Goal: Task Accomplishment & Management: Manage account settings

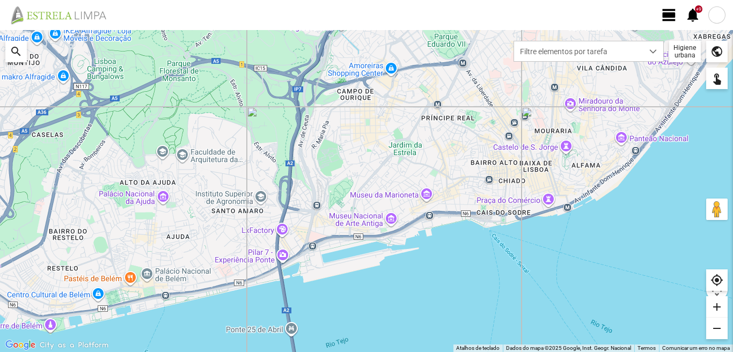
click at [666, 16] on span "view_day" at bounding box center [669, 15] width 16 height 16
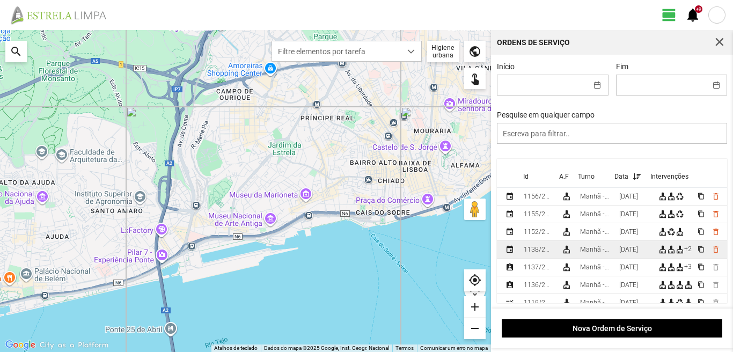
scroll to position [54, 0]
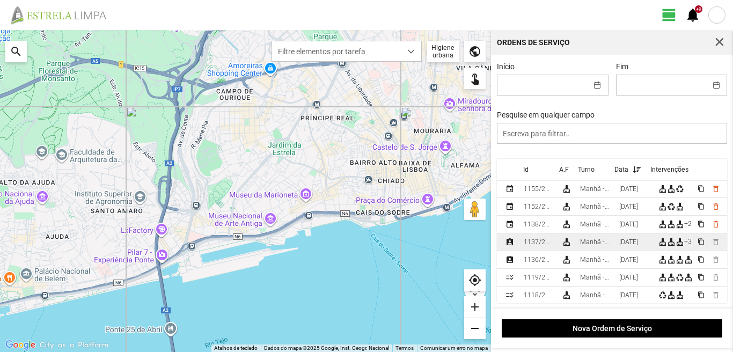
click at [626, 239] on td "[DATE]" at bounding box center [634, 242] width 39 height 18
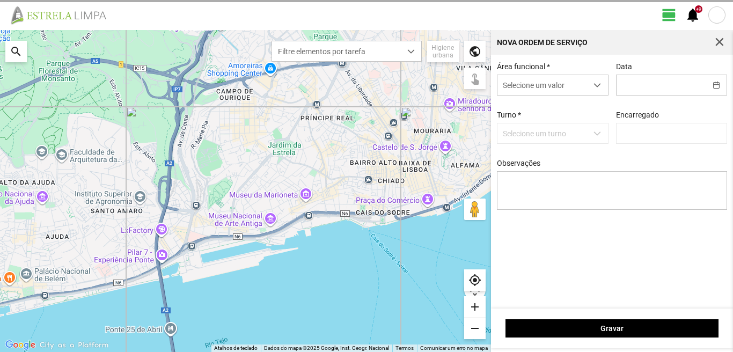
type input "[DATE]"
type input "[PERSON_NAME]"
type textarea "36-45-49-Ferias Ao serviço-6-10-17-22-25-39-44-47-50 condutor [PERSON_NAME]- aj…"
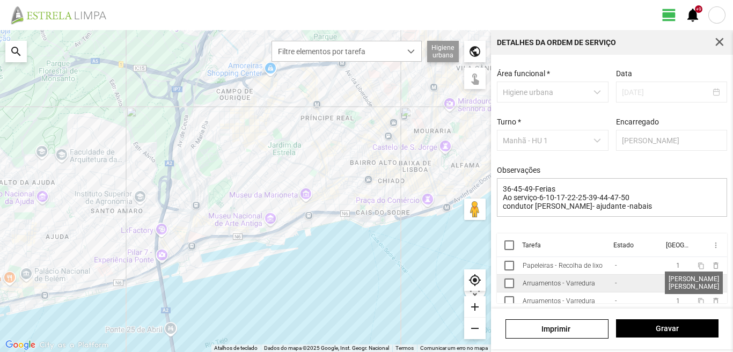
click at [676, 284] on span "2" at bounding box center [678, 284] width 4 height 8
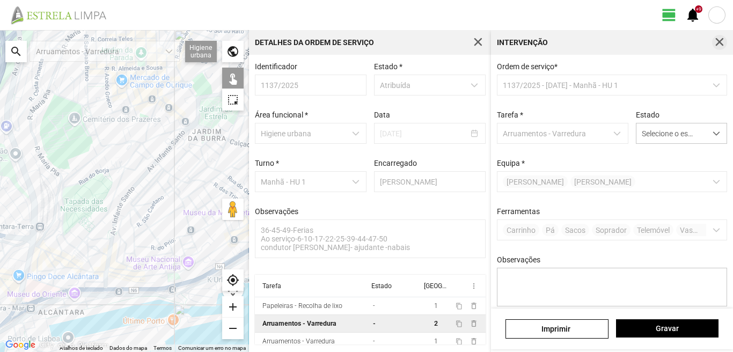
click at [719, 38] on span "button" at bounding box center [720, 43] width 10 height 10
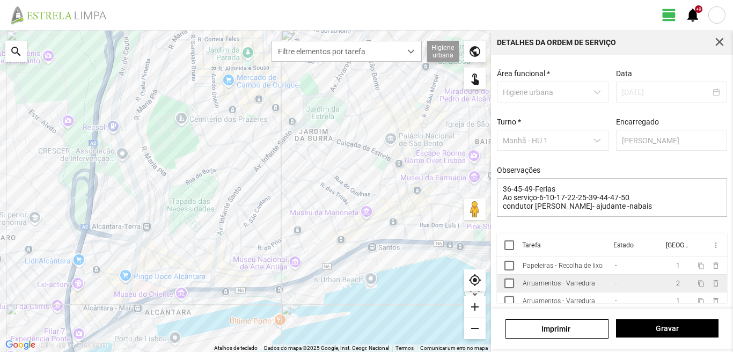
scroll to position [46, 0]
click at [723, 42] on span "button" at bounding box center [720, 43] width 10 height 10
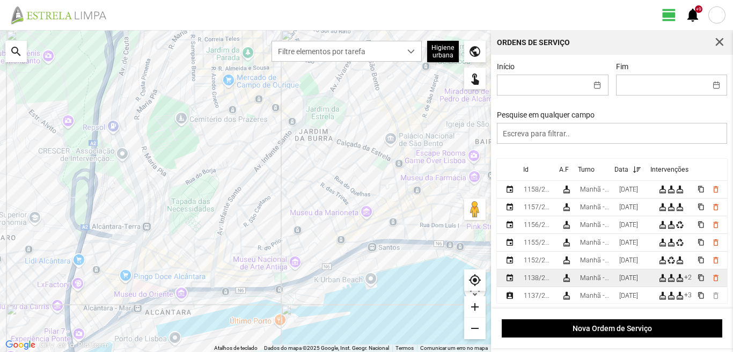
click at [611, 276] on div "Manhã - HU 1" at bounding box center [595, 278] width 31 height 8
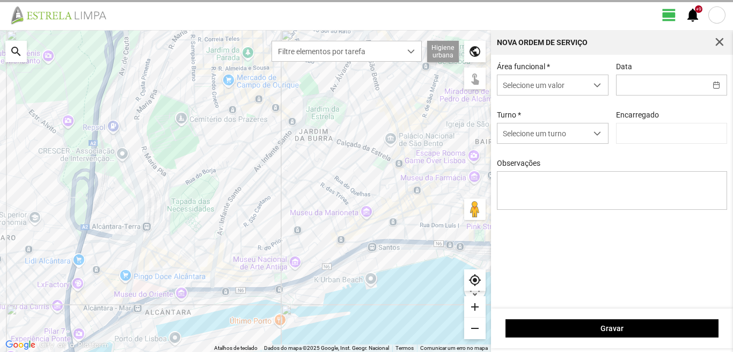
type input "[DATE]"
type textarea "36-45-49-Ferias Ao serviço-6-1017-22-25-39-44-47-50 condutor -[PERSON_NAME]- aj…"
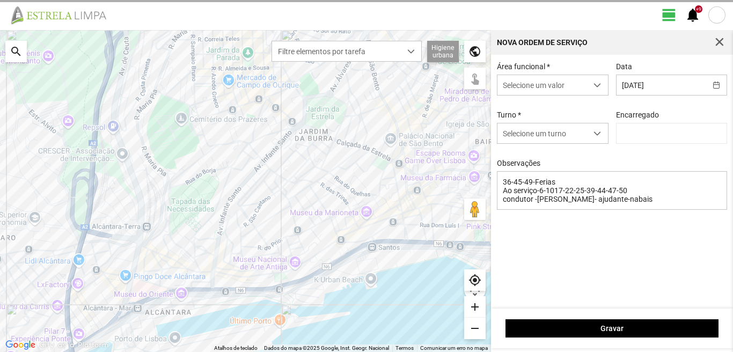
type input "[PERSON_NAME]"
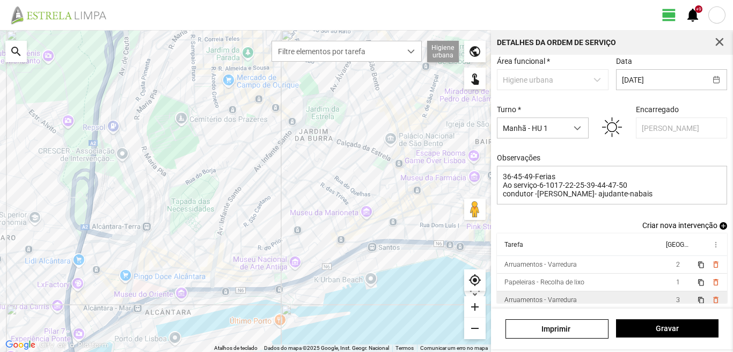
scroll to position [58, 0]
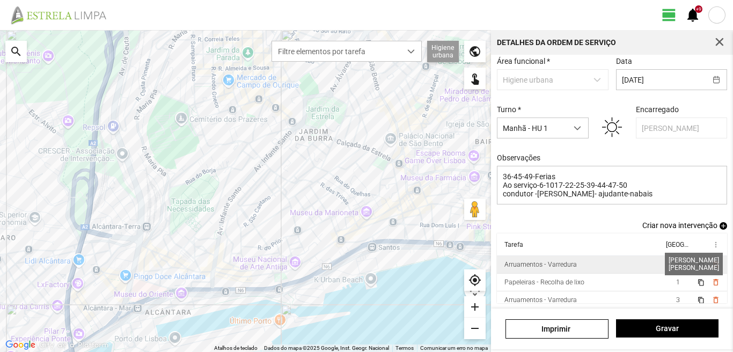
click at [676, 263] on span "2" at bounding box center [678, 265] width 4 height 8
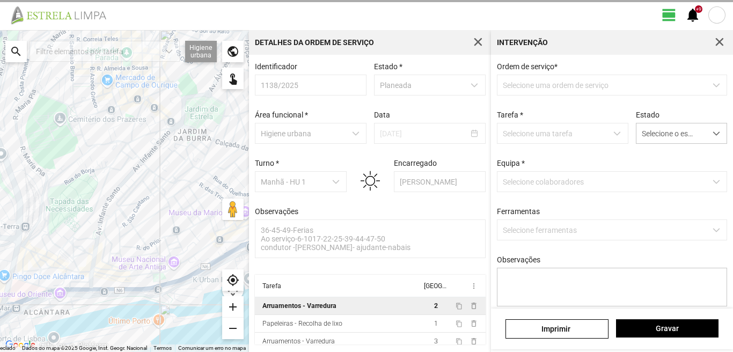
scroll to position [2, 0]
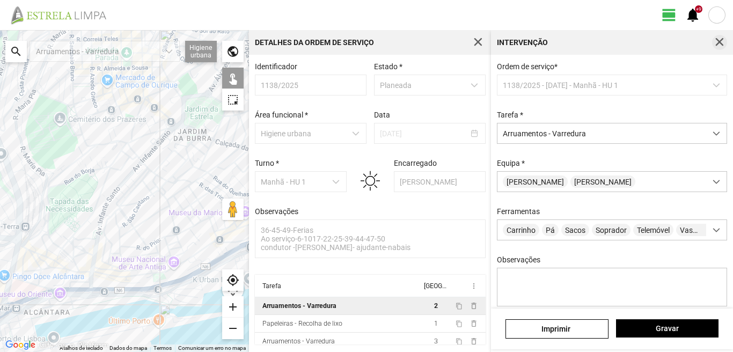
click at [719, 40] on span "button" at bounding box center [720, 43] width 10 height 10
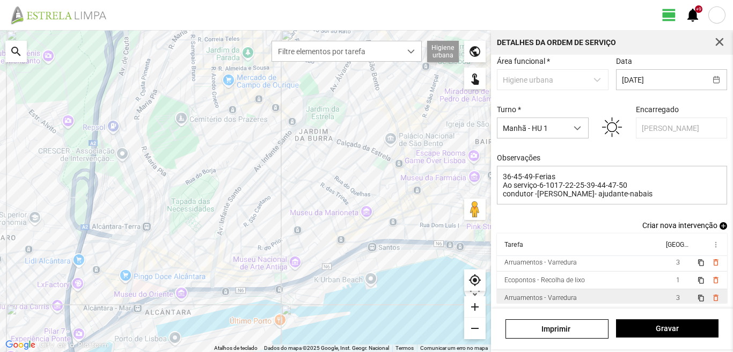
scroll to position [41, 0]
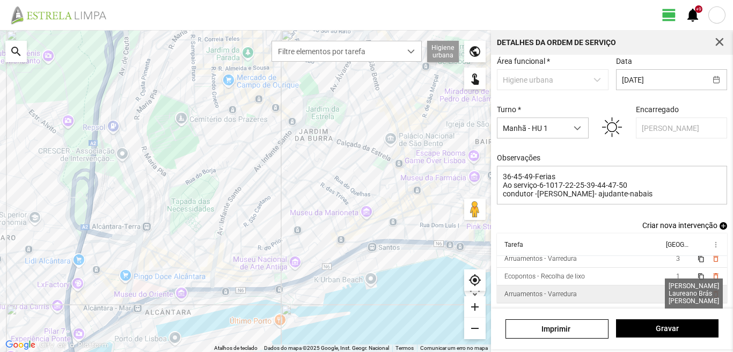
click at [676, 290] on span "3" at bounding box center [678, 294] width 4 height 8
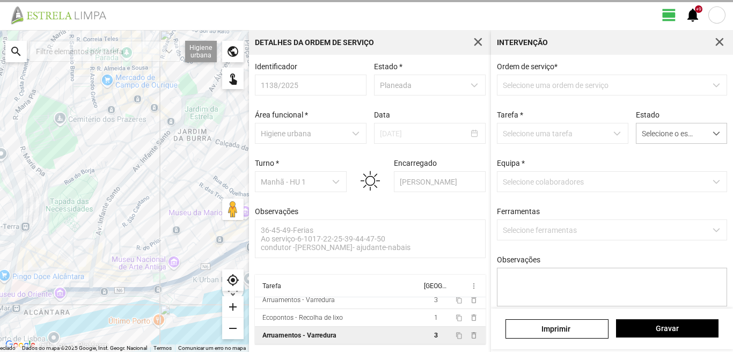
scroll to position [2, 0]
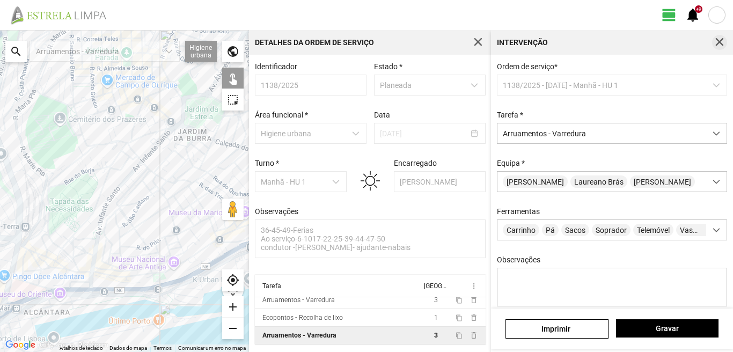
click at [721, 40] on span "button" at bounding box center [720, 43] width 10 height 10
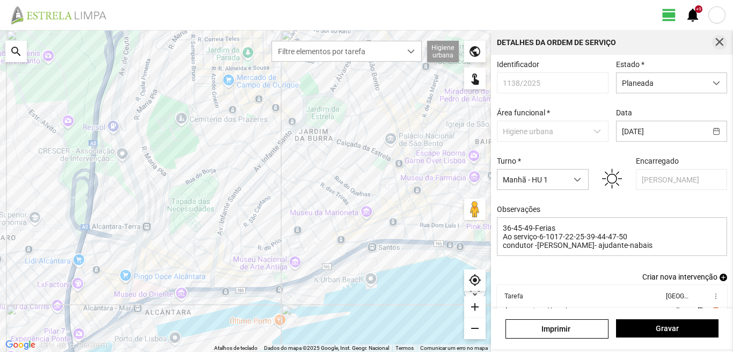
click at [718, 41] on span "button" at bounding box center [720, 43] width 10 height 10
